Goal: Check status

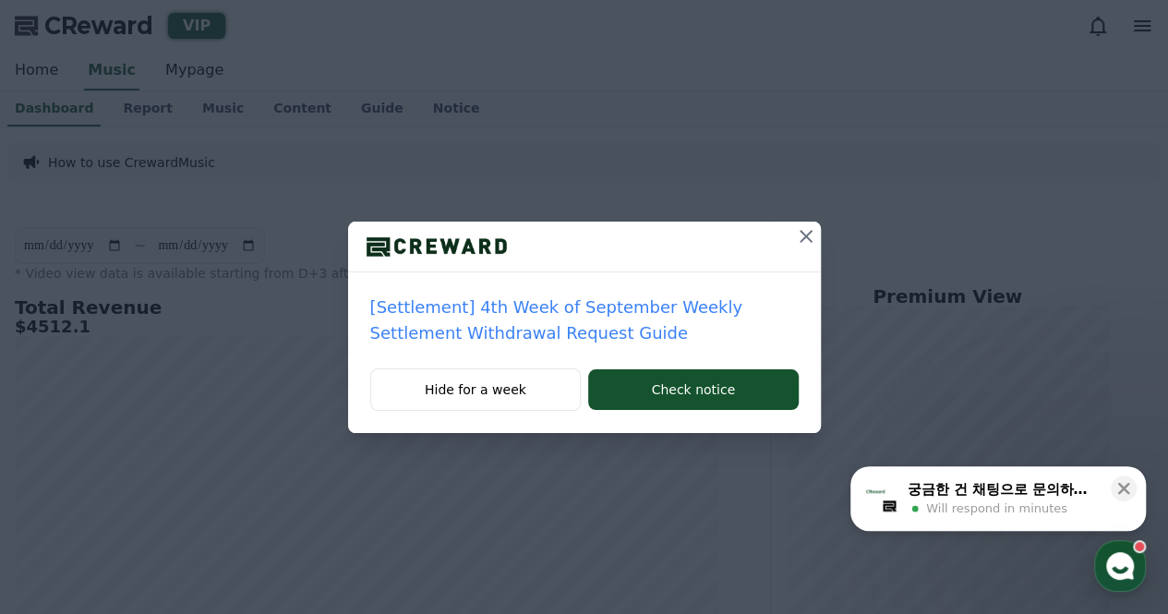
click at [825, 230] on div "[Settlement] 4th Week of September Weekly Settlement Withdrawal Request Guide H…" at bounding box center [584, 231] width 1168 height 463
click at [807, 234] on icon at bounding box center [806, 236] width 13 height 13
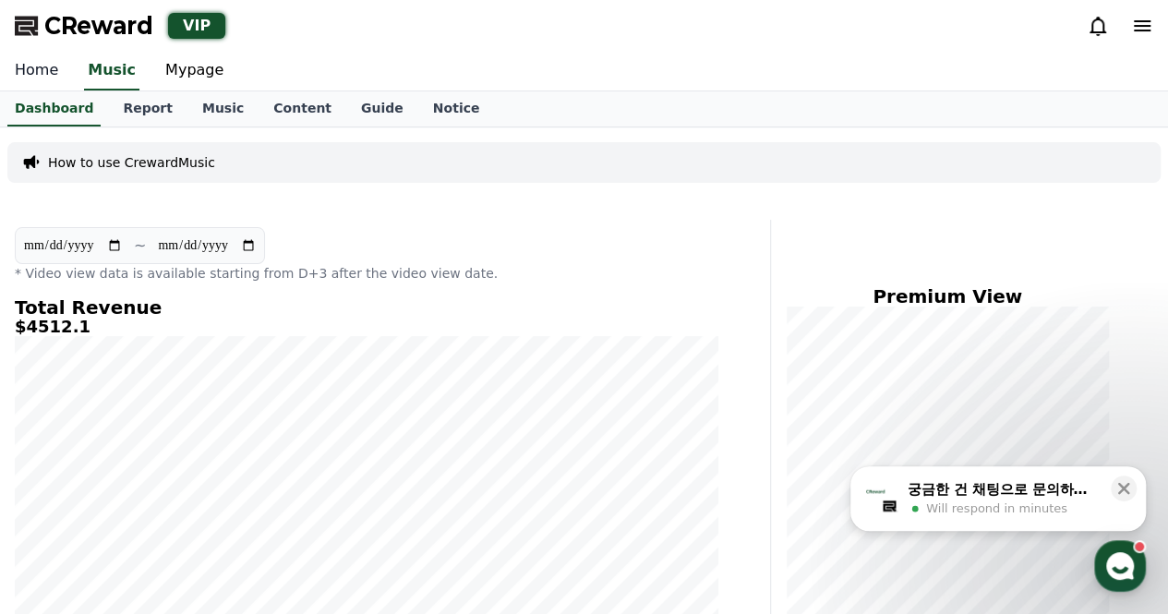
click at [45, 68] on link "Home" at bounding box center [36, 71] width 73 height 39
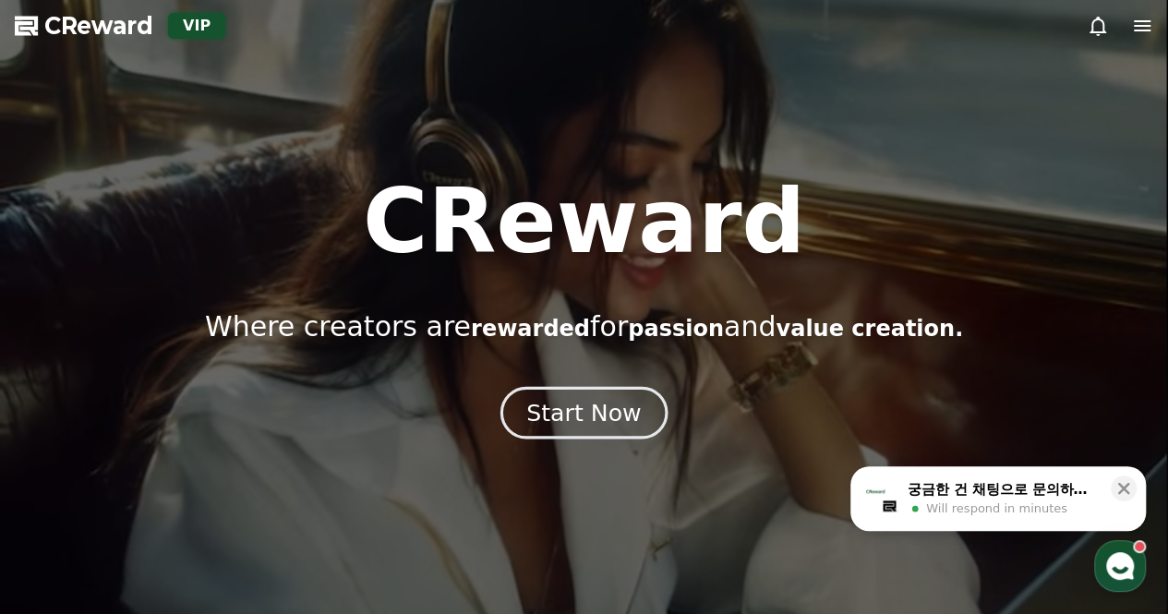
click at [603, 395] on button "Start Now" at bounding box center [584, 412] width 167 height 53
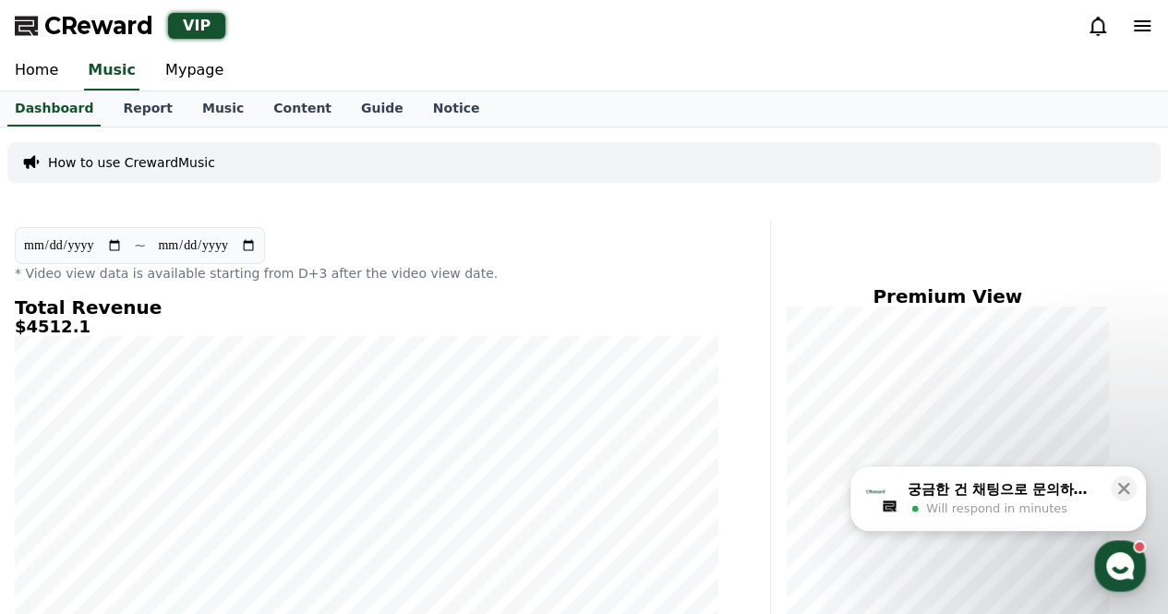
scroll to position [646, 0]
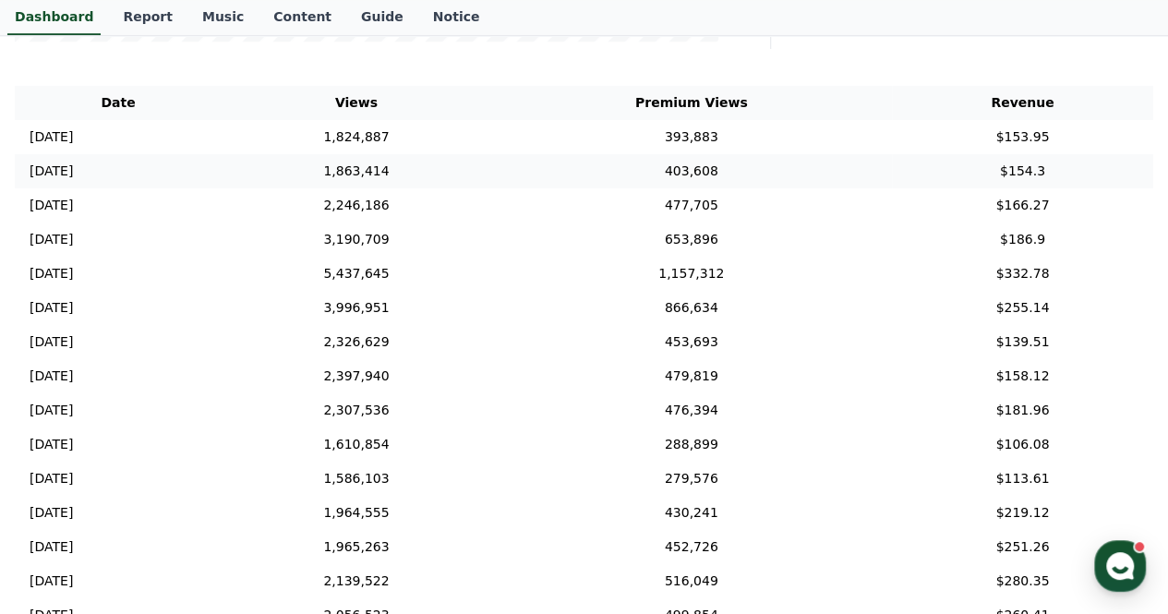
click at [587, 168] on td "403,608" at bounding box center [691, 171] width 401 height 34
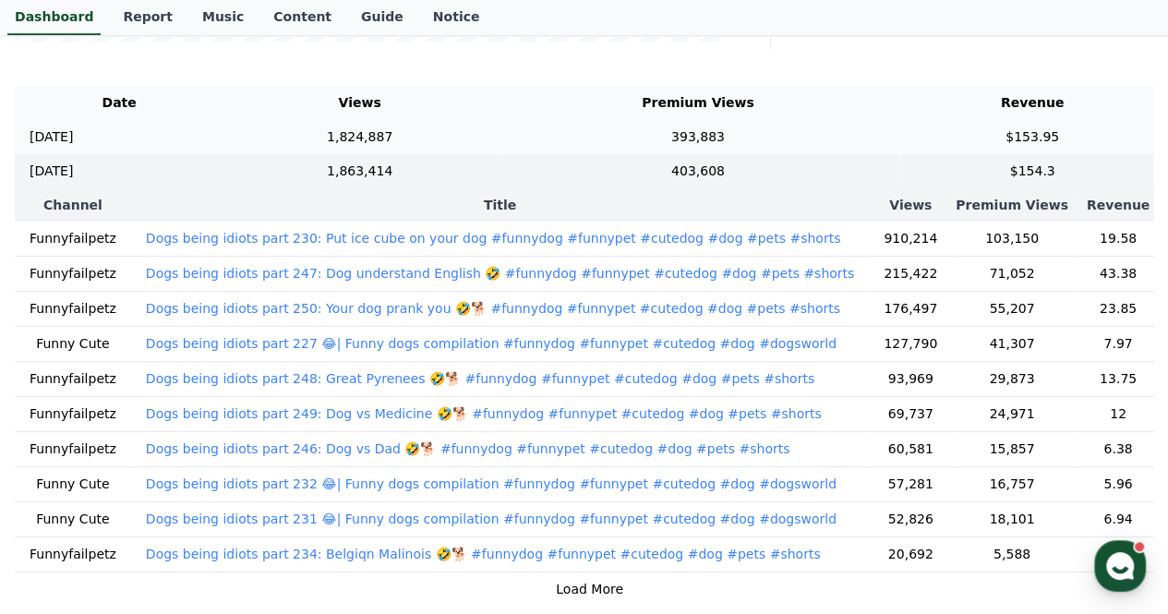
click at [605, 126] on td "393,883" at bounding box center [698, 137] width 404 height 34
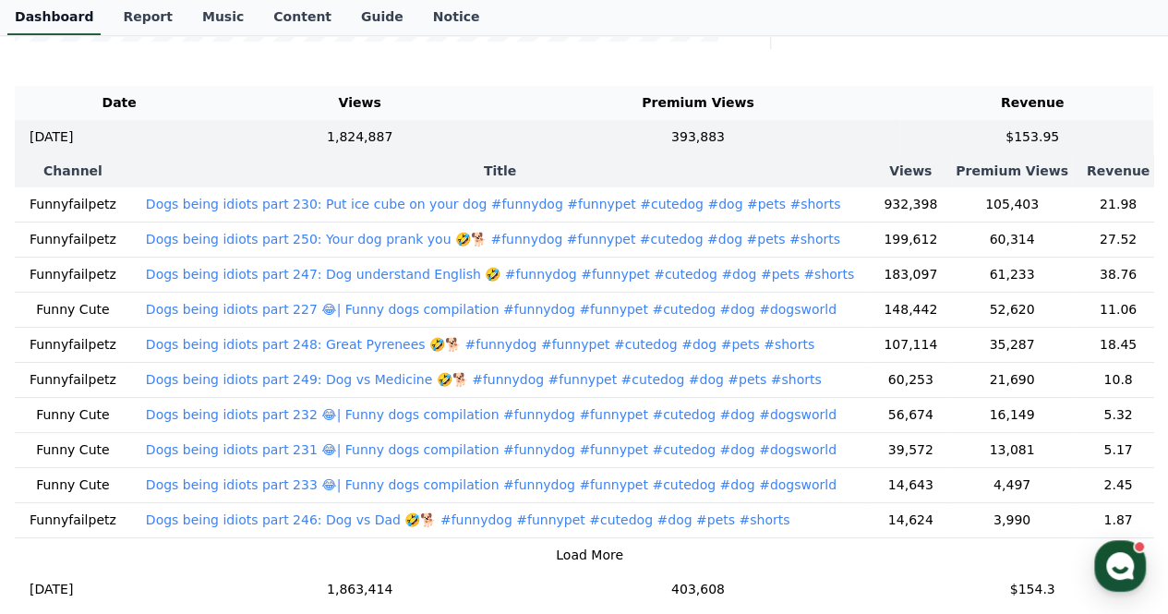
click at [55, 21] on link "Dashboard" at bounding box center [53, 17] width 93 height 35
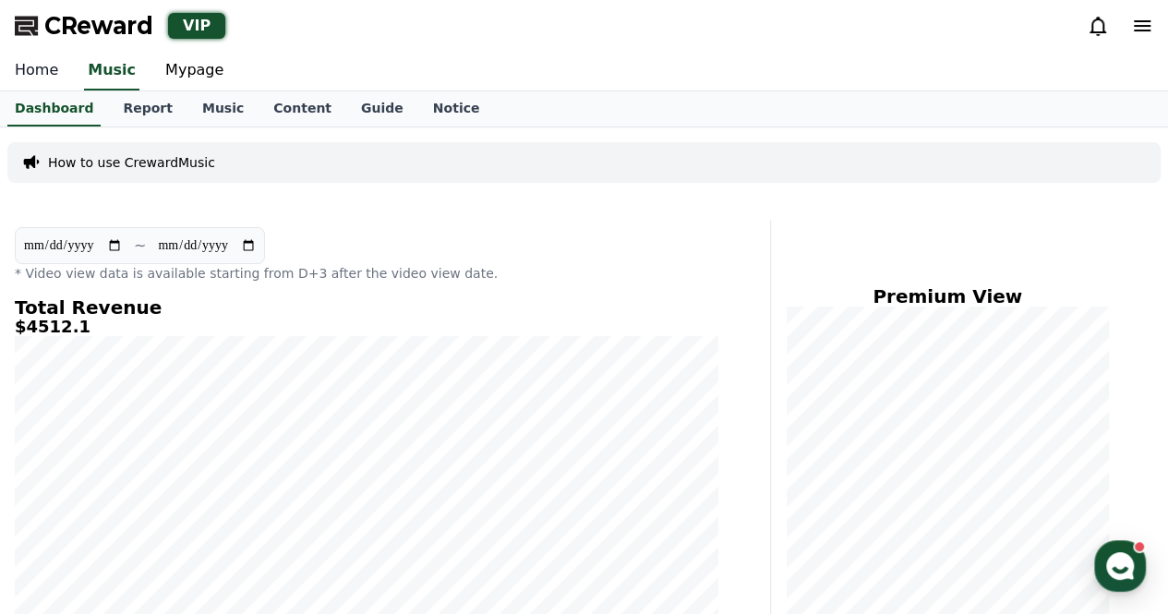
click at [36, 62] on link "Home" at bounding box center [36, 71] width 73 height 39
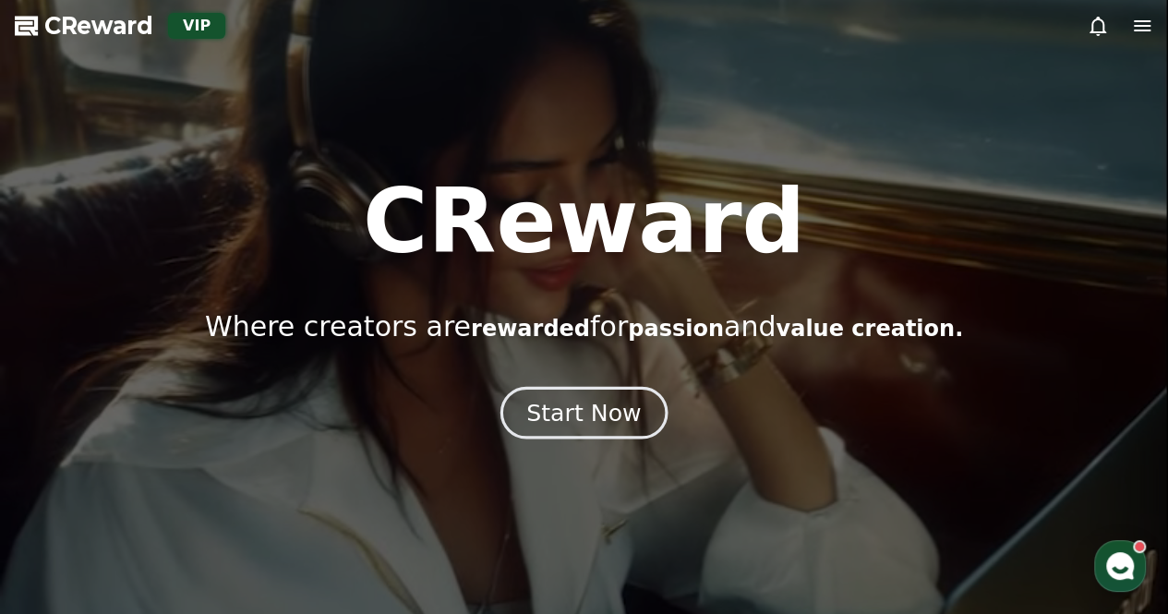
click at [597, 421] on div "Start Now" at bounding box center [583, 412] width 115 height 31
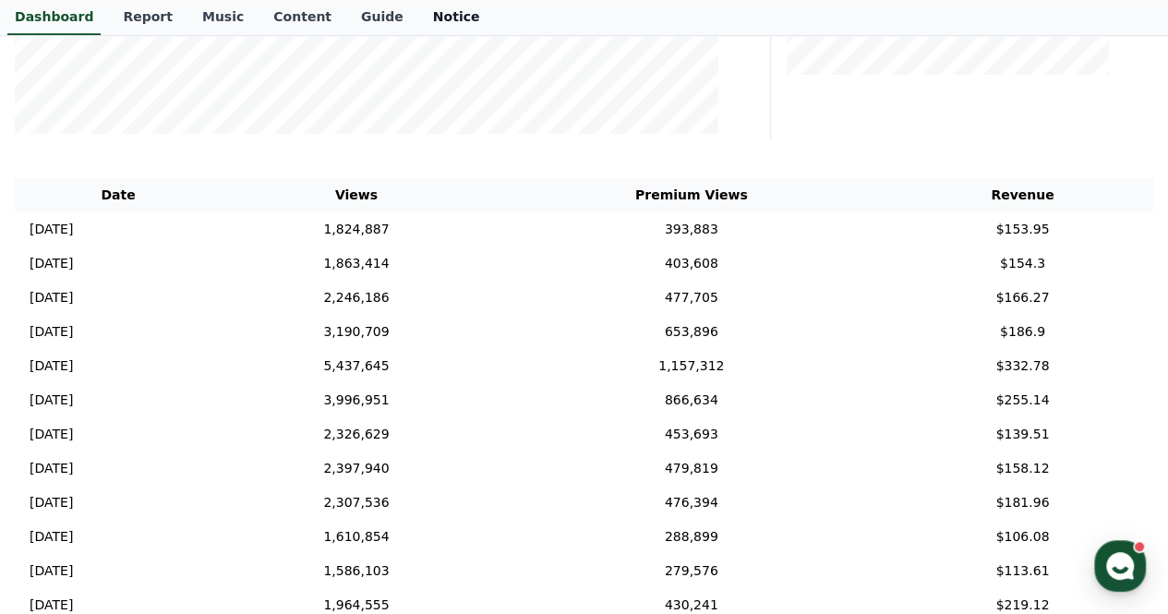
scroll to position [92, 0]
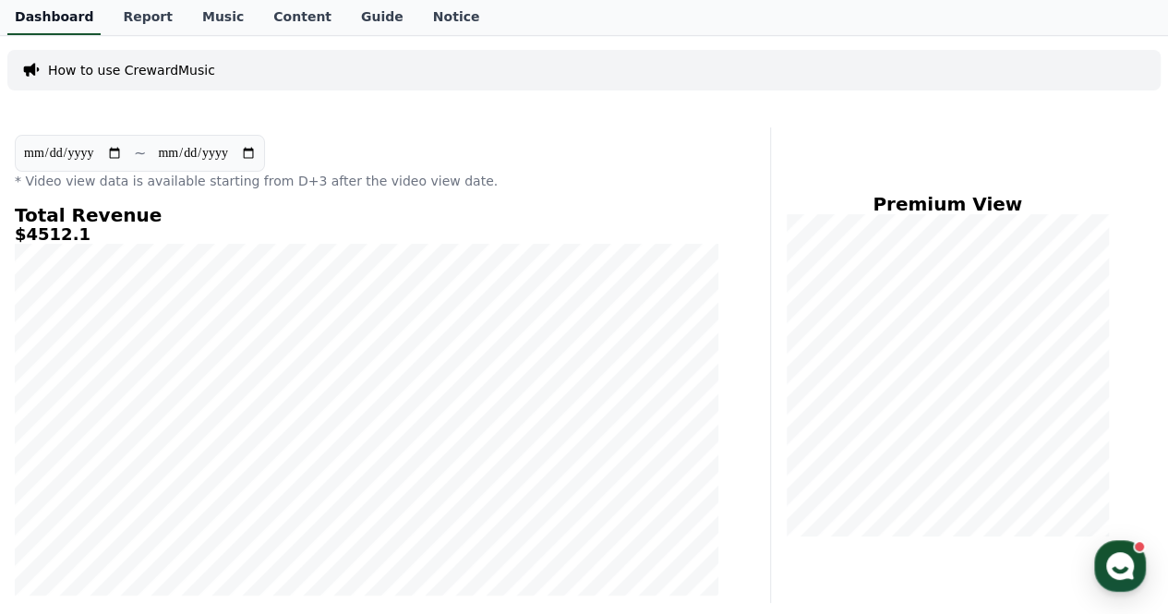
click at [48, 25] on link "Dashboard" at bounding box center [53, 17] width 93 height 35
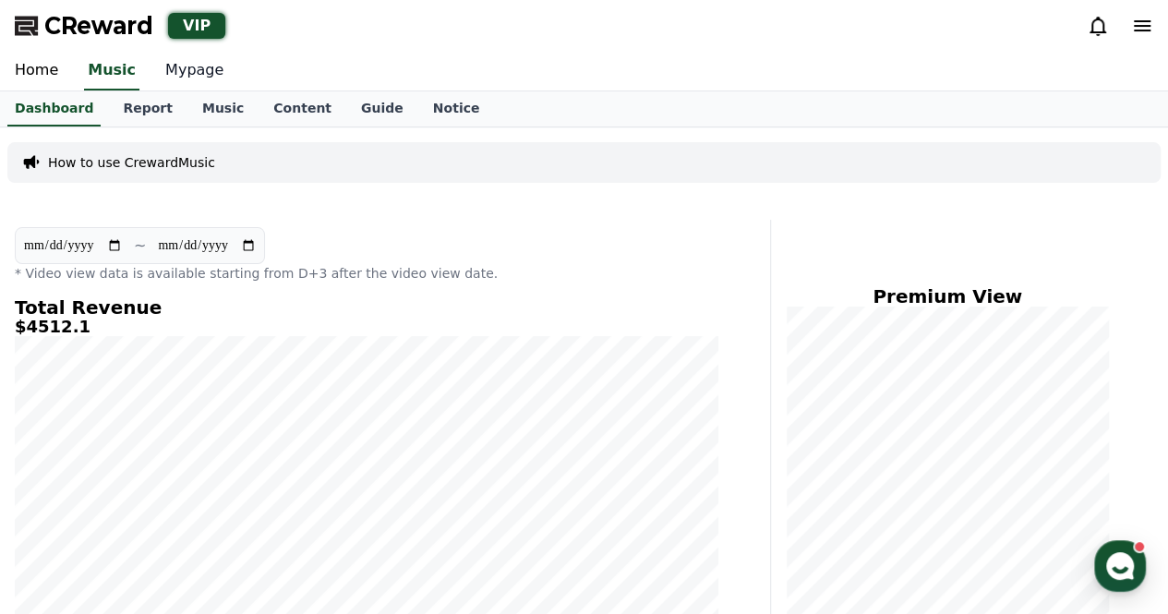
click at [191, 69] on link "Mypage" at bounding box center [195, 71] width 88 height 39
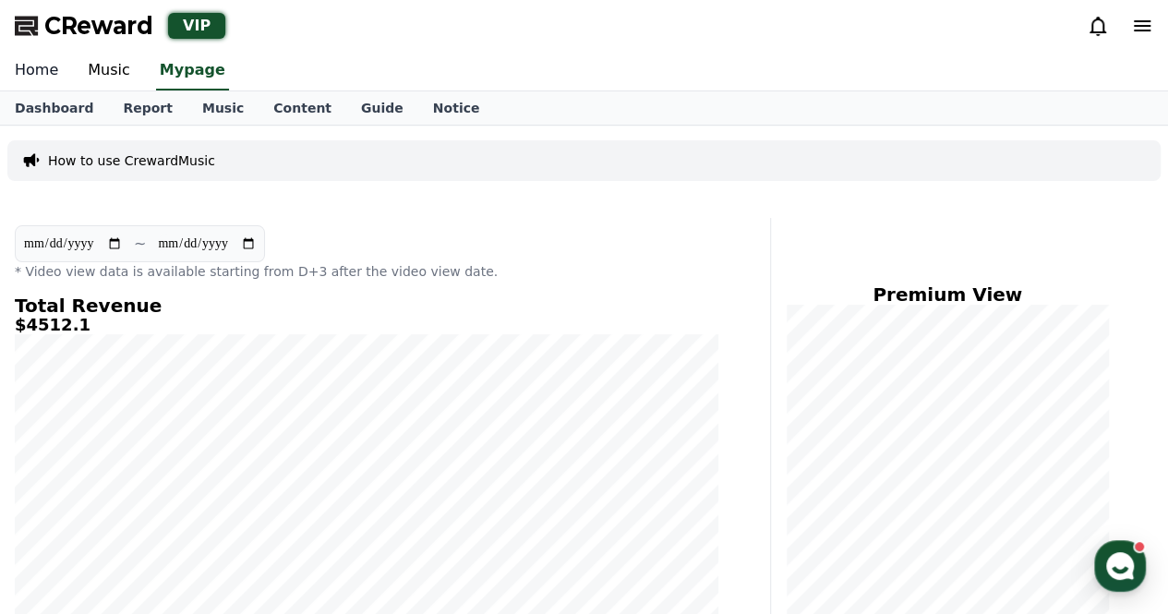
click at [46, 75] on link "Home" at bounding box center [36, 71] width 73 height 39
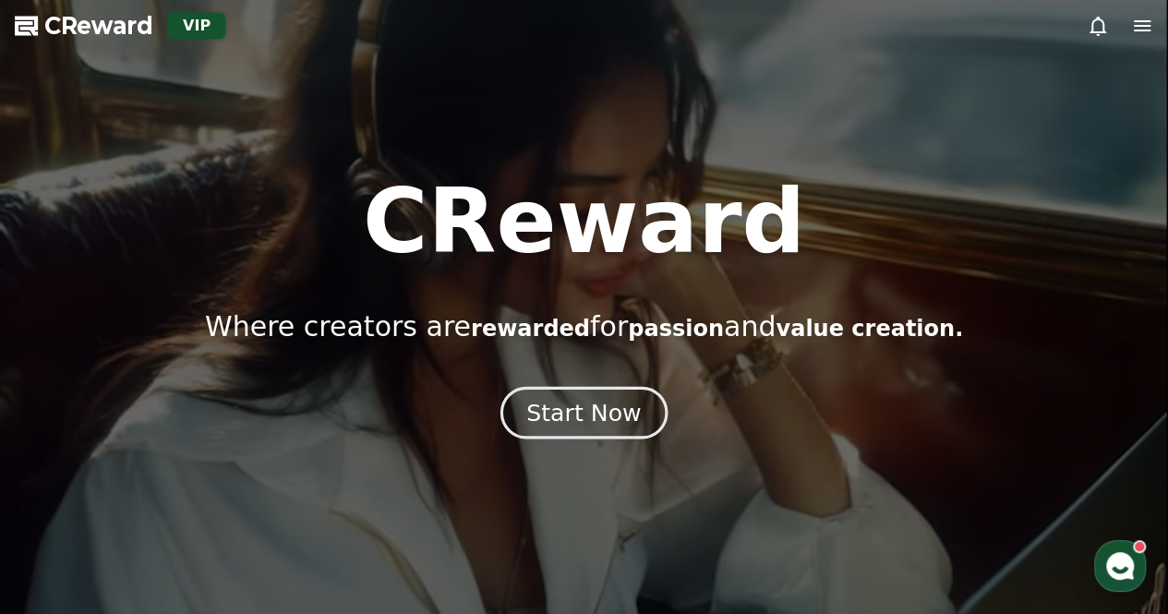
click at [574, 411] on div "Start Now" at bounding box center [583, 412] width 115 height 31
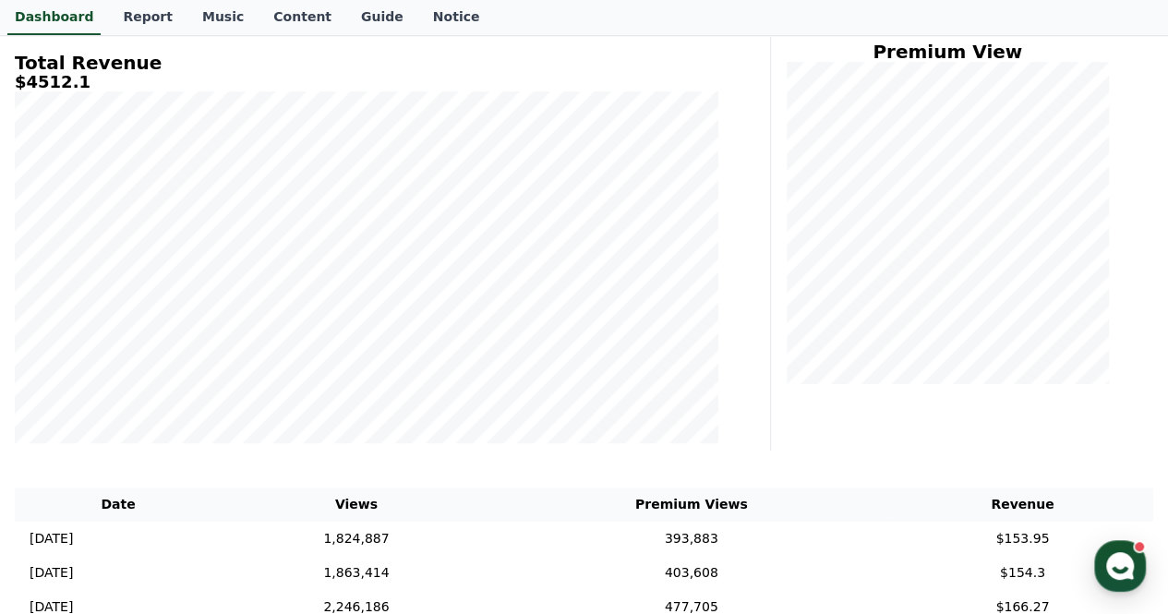
scroll to position [277, 0]
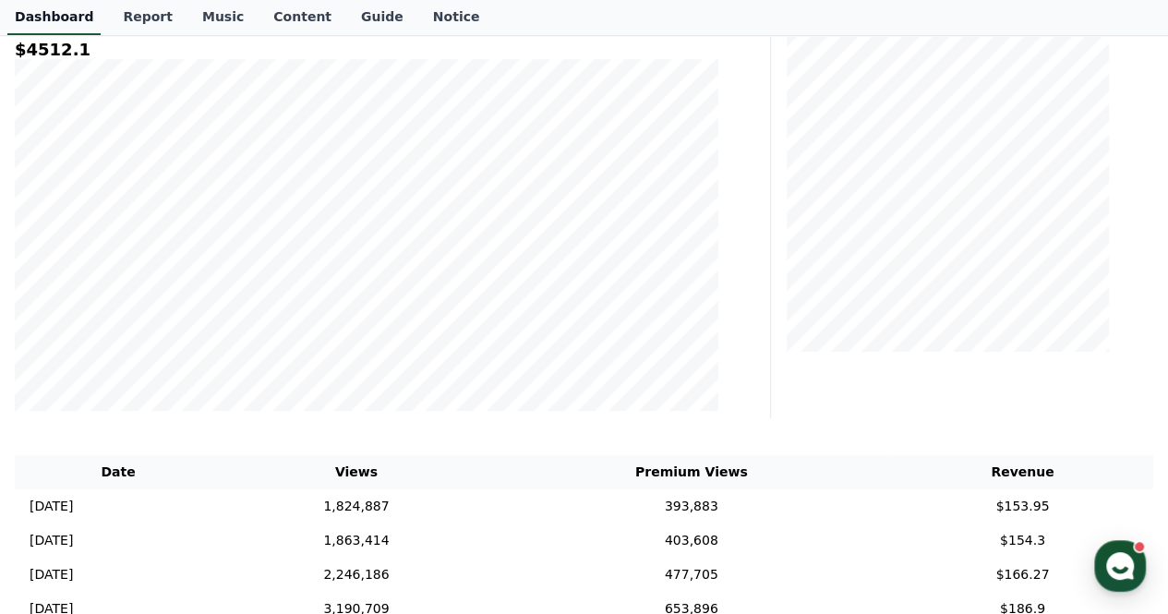
click at [71, 10] on link "Dashboard" at bounding box center [53, 17] width 93 height 35
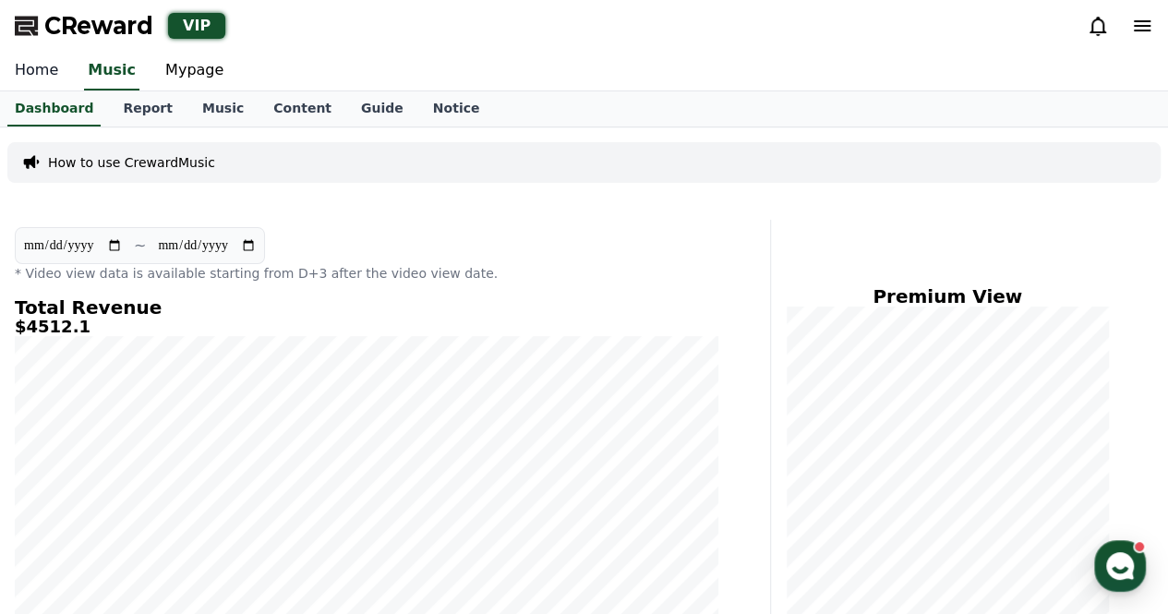
click at [44, 73] on link "Home" at bounding box center [36, 71] width 73 height 39
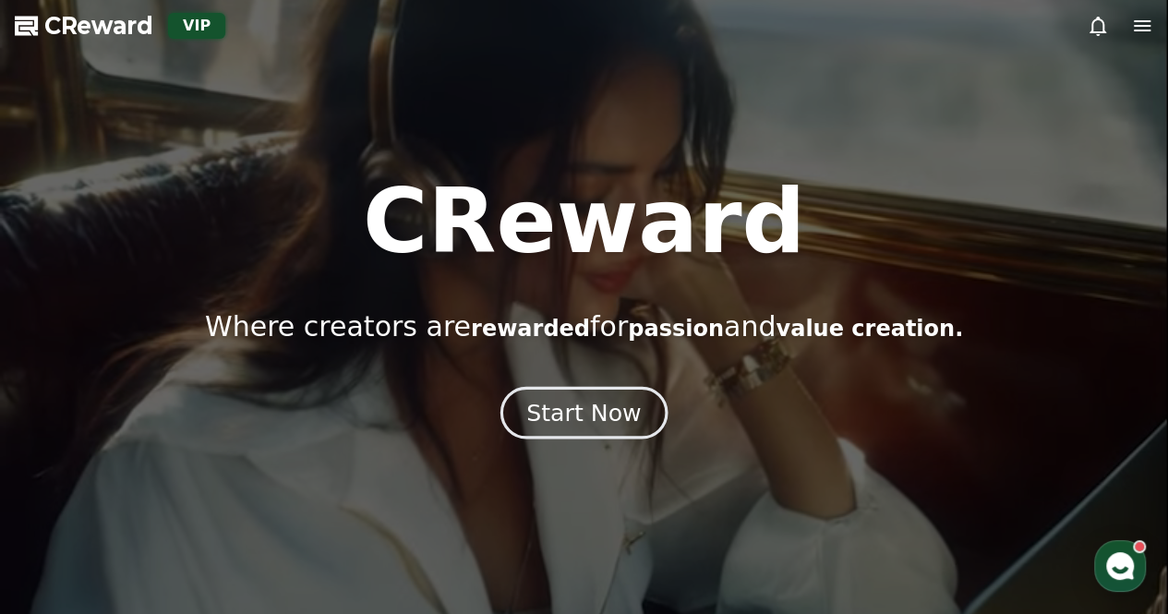
click at [589, 424] on div "Start Now" at bounding box center [583, 412] width 115 height 31
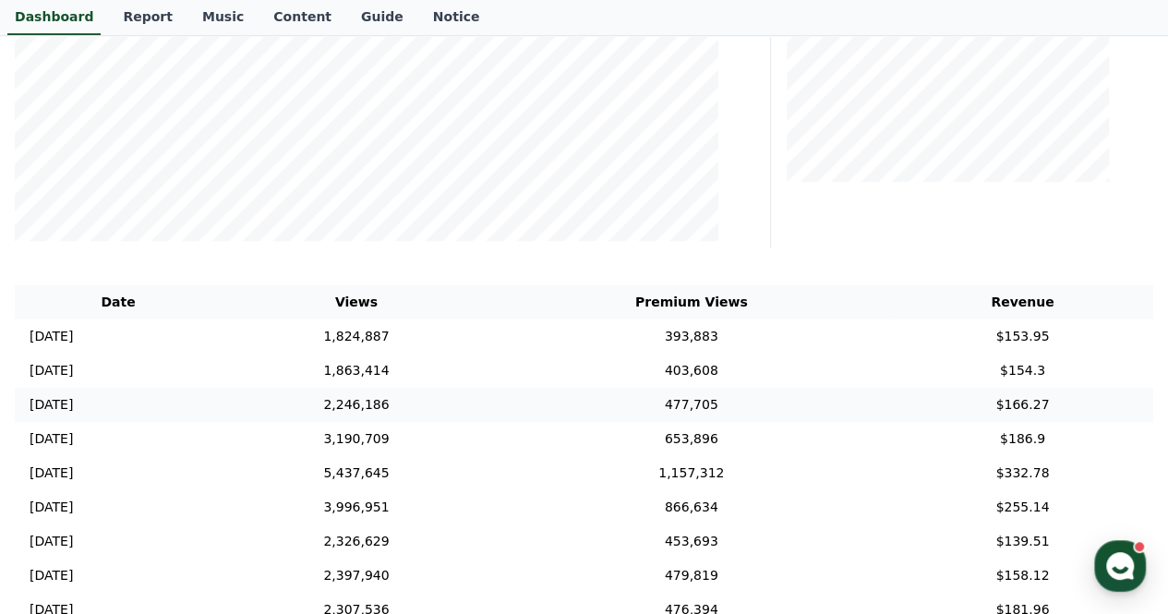
scroll to position [462, 0]
